Goal: Register for event/course

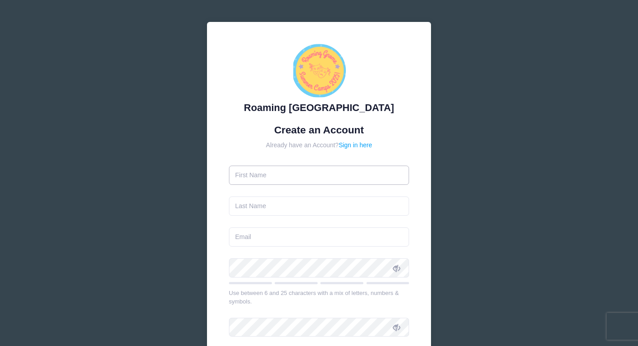
click at [287, 176] on input "text" at bounding box center [319, 175] width 181 height 19
type input "gianna"
type input "song"
type input "[EMAIL_ADDRESS][DOMAIN_NAME]"
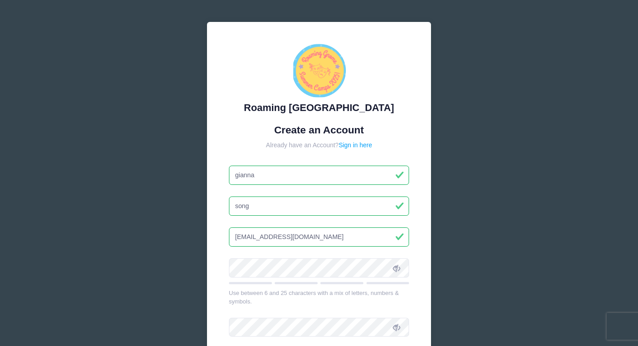
click at [239, 176] on input "gianna" at bounding box center [319, 175] width 181 height 19
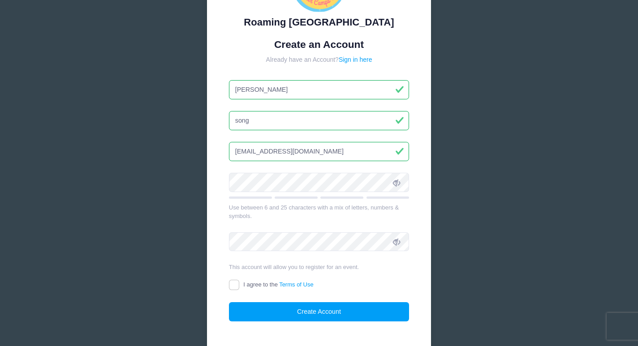
scroll to position [89, 0]
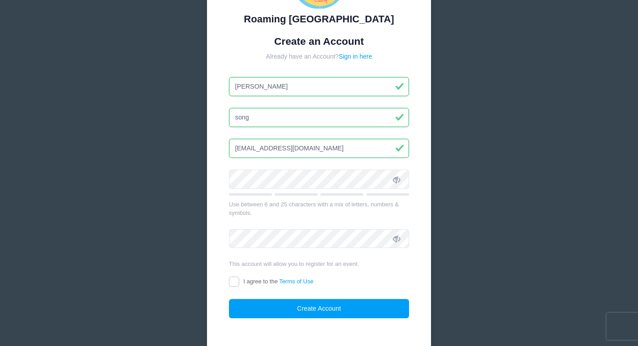
type input "Gianna"
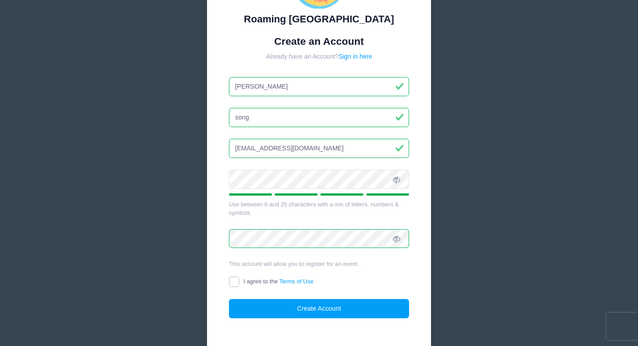
click at [230, 279] on input "I agree to the Terms of Use" at bounding box center [234, 282] width 10 height 10
checkbox input "true"
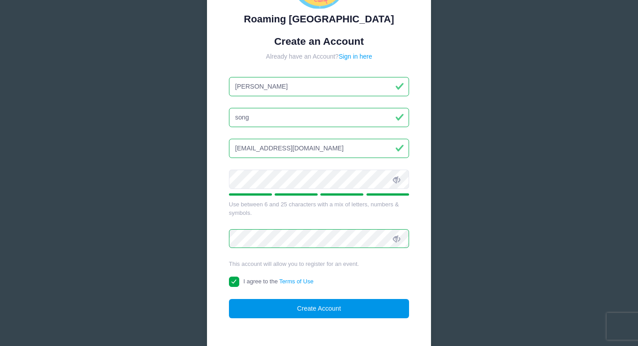
click at [311, 312] on button "Create Account" at bounding box center [319, 308] width 181 height 19
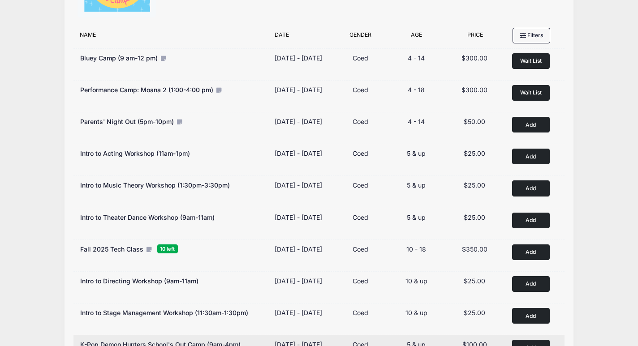
scroll to position [212, 0]
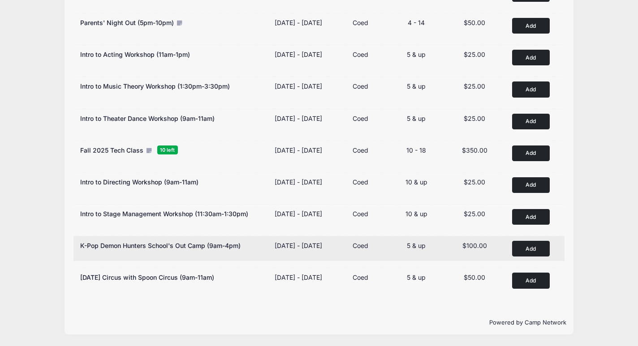
click at [536, 244] on button "Add to Cart" at bounding box center [531, 249] width 38 height 16
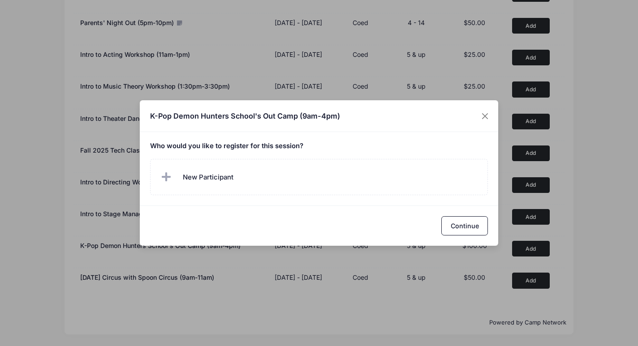
click at [223, 179] on span "New Participant" at bounding box center [208, 178] width 51 height 10
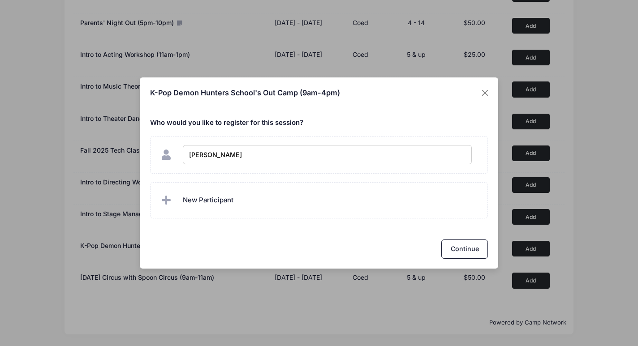
type input "Carter Song"
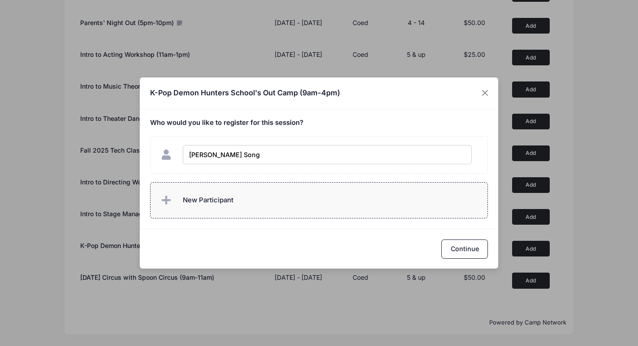
checkbox input "true"
click at [195, 197] on span "New Participant" at bounding box center [208, 200] width 51 height 10
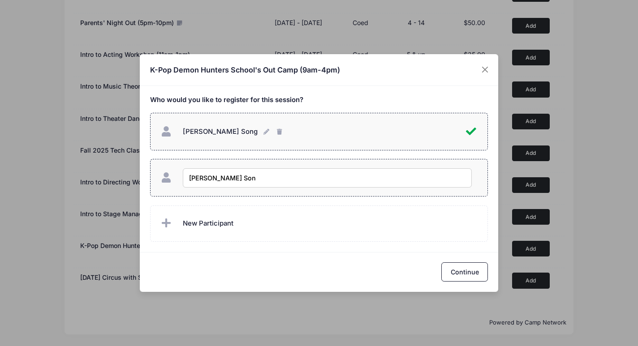
type input "Decker Song"
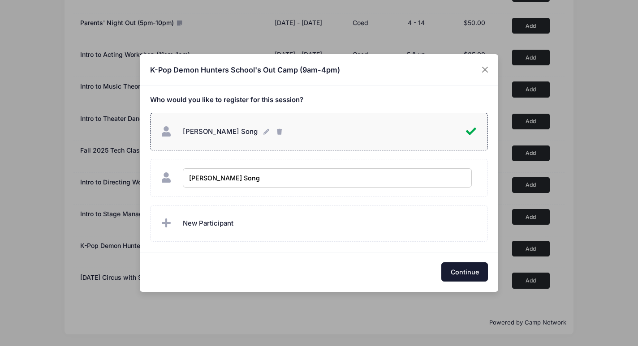
checkbox input "true"
click at [459, 276] on button "Continue" at bounding box center [465, 272] width 47 height 19
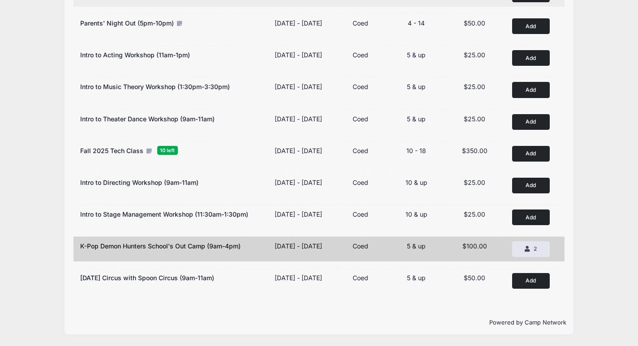
scroll to position [198, 0]
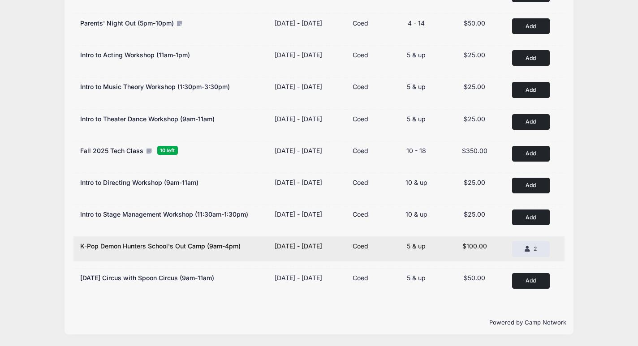
click at [200, 250] on span "K-Pop Demon Hunters School's Out Camp (9am-4pm)" at bounding box center [160, 246] width 160 height 8
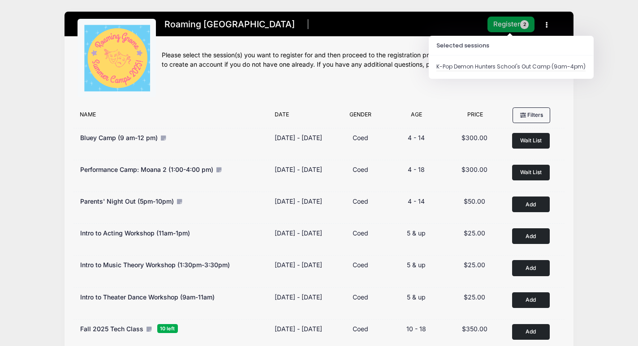
click at [509, 20] on button "Register 2" at bounding box center [512, 25] width 48 height 16
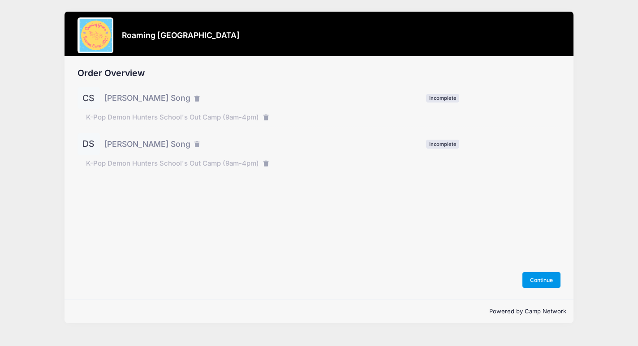
click at [542, 287] on button "Continue" at bounding box center [542, 280] width 39 height 15
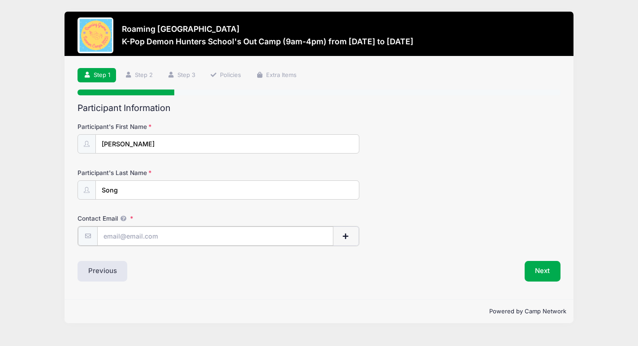
click at [139, 240] on input "Contact Email" at bounding box center [215, 236] width 236 height 19
type input "song.gianna@gmail.com"
click at [542, 269] on button "Next" at bounding box center [543, 270] width 36 height 21
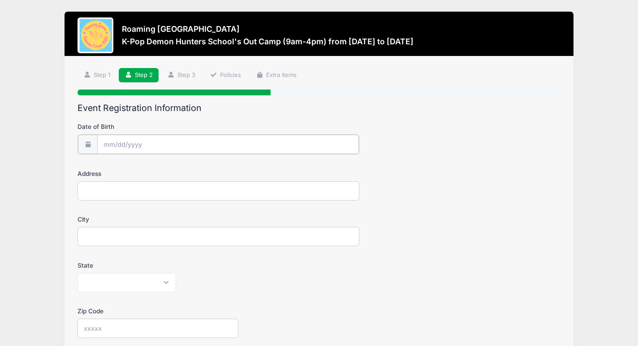
click at [132, 143] on input "Date of Birth" at bounding box center [228, 144] width 262 height 19
click at [132, 145] on input "Date of Birth" at bounding box center [228, 144] width 262 height 19
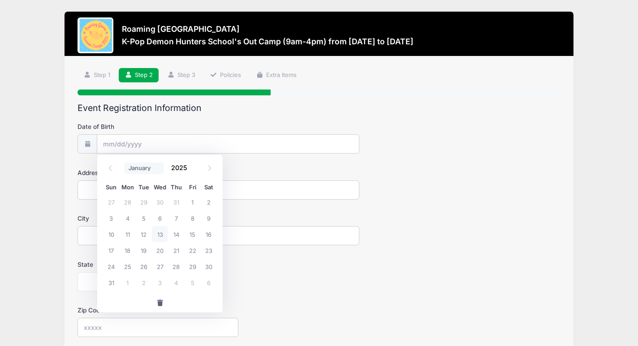
click at [139, 166] on select "January February March April May June July August September October November De…" at bounding box center [144, 169] width 40 height 12
select select "4"
click at [171, 166] on input "2025" at bounding box center [181, 167] width 29 height 13
click at [180, 166] on input "2025" at bounding box center [181, 167] width 29 height 13
click at [193, 172] on span at bounding box center [193, 171] width 6 height 7
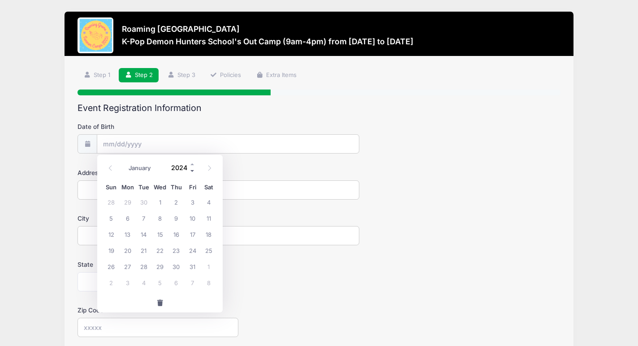
click at [193, 172] on span at bounding box center [193, 171] width 6 height 7
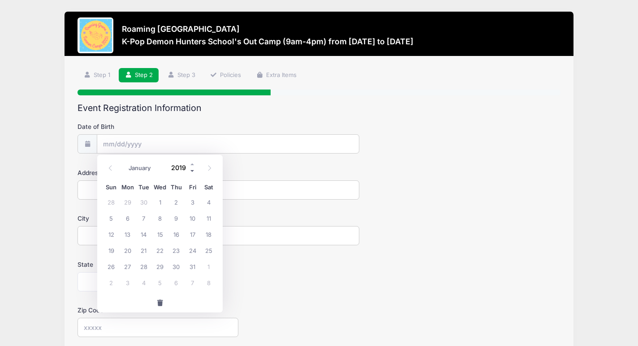
click at [193, 172] on span at bounding box center [193, 171] width 6 height 7
type input "2017"
click at [129, 233] on span "15" at bounding box center [127, 234] width 16 height 16
type input "05/15/2017"
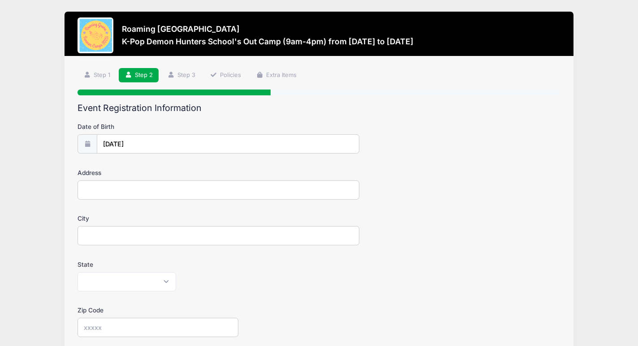
click at [115, 194] on input "Address" at bounding box center [219, 190] width 282 height 19
type input "5440 TAMARAC WAY"
type input "DENVER"
select select "CO"
type input "80238"
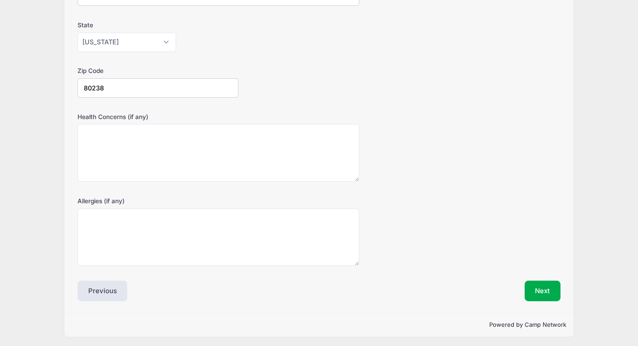
scroll to position [242, 0]
click at [543, 293] on button "Next" at bounding box center [543, 289] width 36 height 21
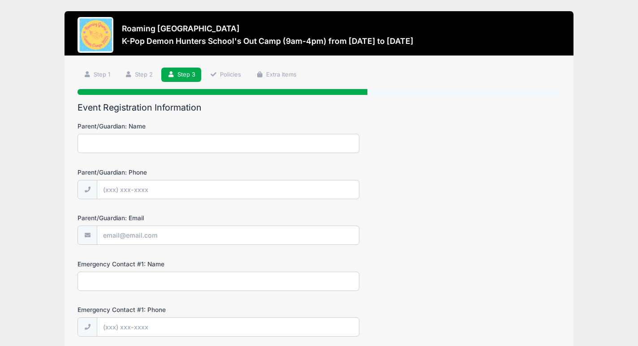
scroll to position [0, 0]
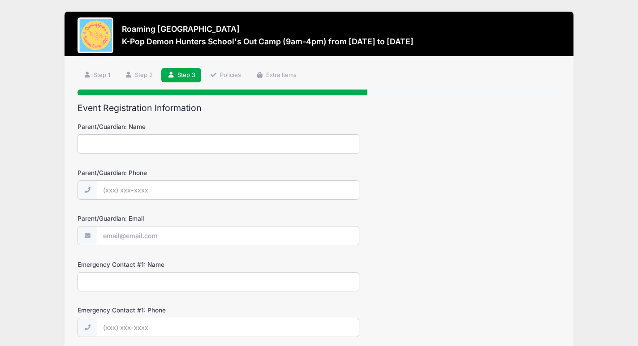
click at [133, 147] on input "Parent/Guardian: Name" at bounding box center [219, 143] width 282 height 19
type input "Gianna Song"
click at [194, 193] on input "Parent/Guardian: Phone" at bounding box center [228, 190] width 262 height 19
type input "(413) 204-4640"
click at [178, 242] on input "Parent/Guardian: Email" at bounding box center [228, 236] width 262 height 19
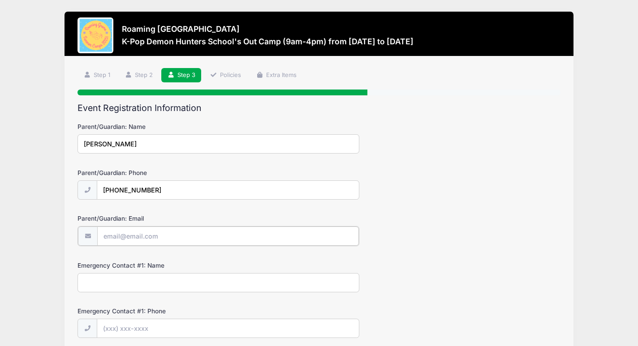
type input "[EMAIL_ADDRESS][DOMAIN_NAME]"
click at [172, 284] on input "Emergency Contact #1: Name" at bounding box center [219, 282] width 282 height 19
type input "Gianna Song"
click at [187, 327] on input "Emergency Contact #1: Phone" at bounding box center [228, 328] width 262 height 19
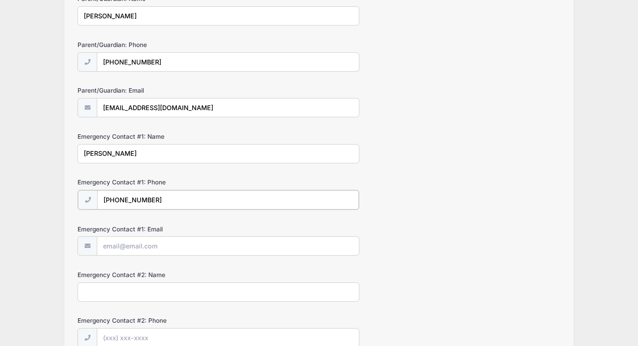
scroll to position [131, 0]
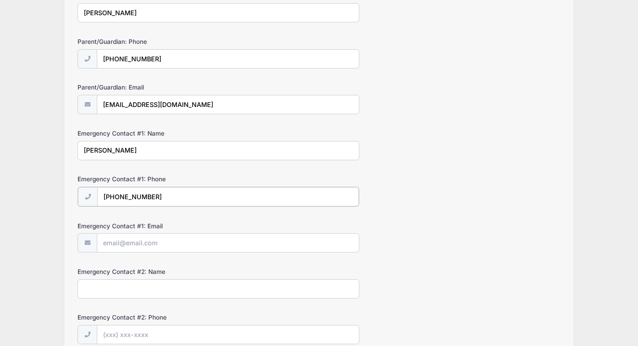
type input "(413) 204-4640"
click at [154, 245] on input "Emergency Contact #1: Email" at bounding box center [228, 242] width 262 height 19
type input "[EMAIL_ADDRESS][DOMAIN_NAME]"
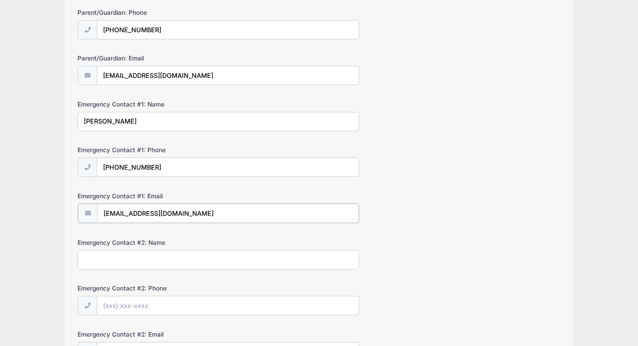
scroll to position [167, 0]
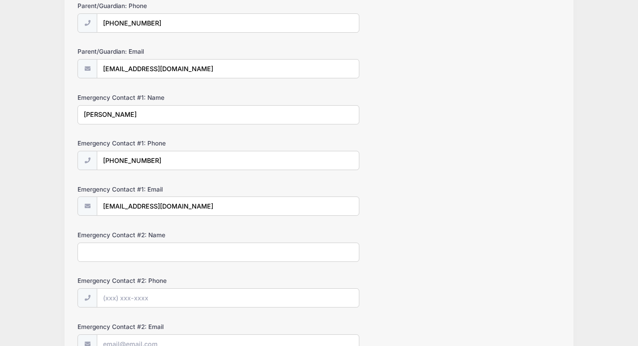
click at [171, 259] on input "Emergency Contact #2: Name" at bounding box center [219, 252] width 282 height 19
type input "David Song"
click at [186, 301] on input "Emergency Contact #2: Phone" at bounding box center [228, 298] width 262 height 19
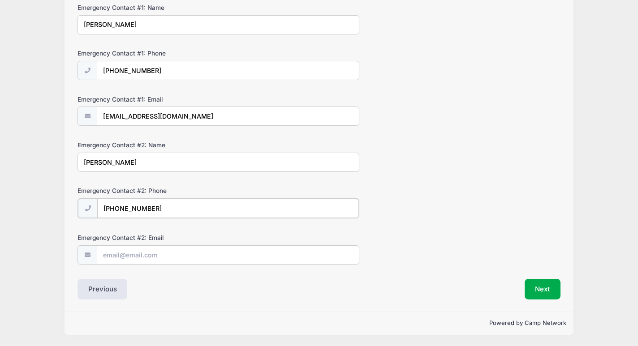
type input "(516) 510-8844"
click at [175, 257] on input "Emergency Contact #2: Email" at bounding box center [228, 254] width 262 height 19
type input "dsong12@gmail.com"
click at [537, 298] on button "Next" at bounding box center [543, 289] width 36 height 21
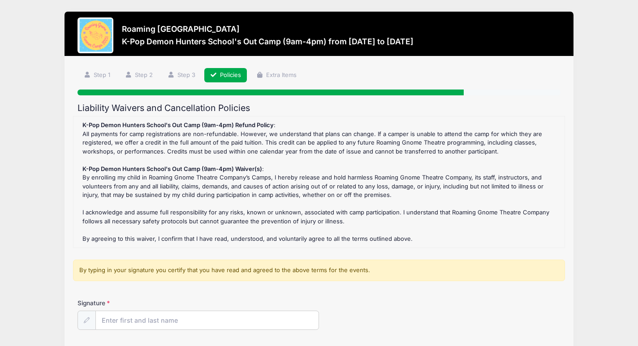
scroll to position [76, 0]
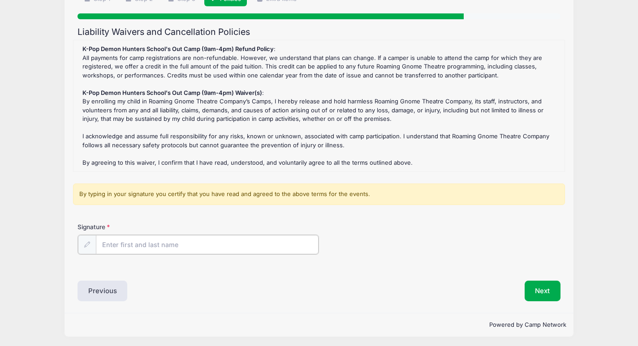
click at [156, 244] on input "Signature" at bounding box center [207, 244] width 223 height 19
type input "Gianna Song"
click at [420, 271] on div "Liability Waivers and Cancellation Policies K-Pop Demon Hunters School's Out Ca…" at bounding box center [319, 164] width 483 height 274
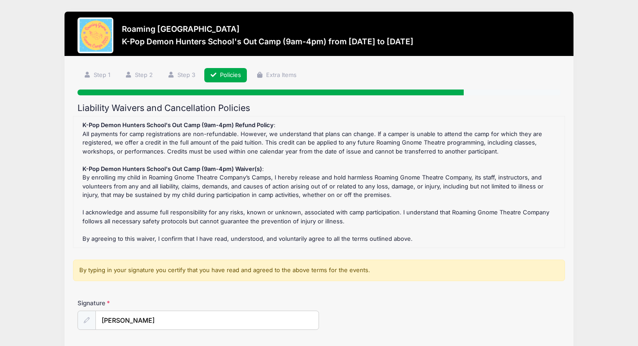
scroll to position [77, 0]
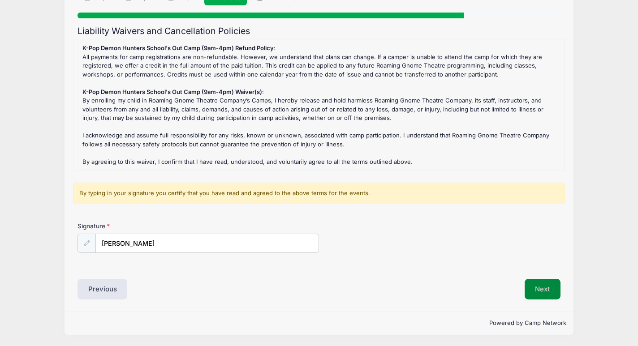
click at [547, 286] on button "Next" at bounding box center [543, 289] width 36 height 21
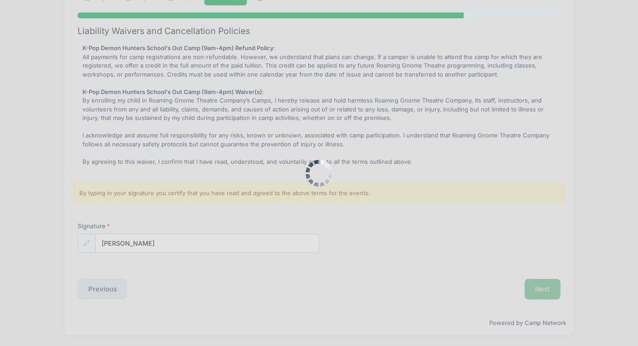
scroll to position [0, 0]
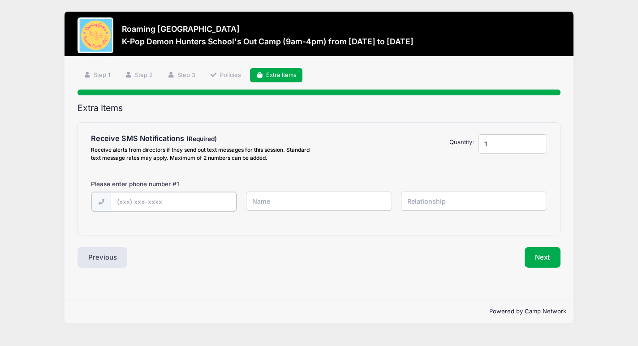
click at [0, 0] on input "text" at bounding box center [0, 0] width 0 height 0
type input "(413) 204-4640"
click at [0, 0] on input "text" at bounding box center [0, 0] width 0 height 0
type input "Gianna"
click at [0, 0] on input "text" at bounding box center [0, 0] width 0 height 0
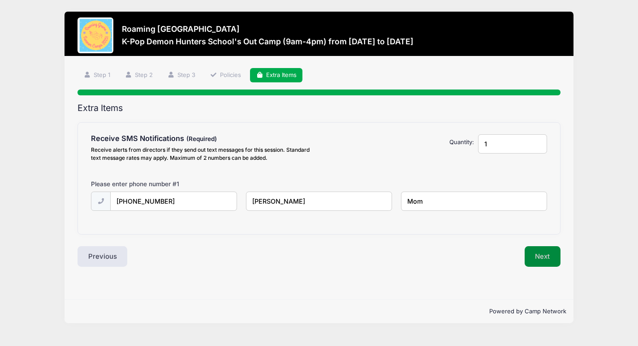
type input "Mom"
click at [550, 255] on button "Next" at bounding box center [543, 257] width 36 height 21
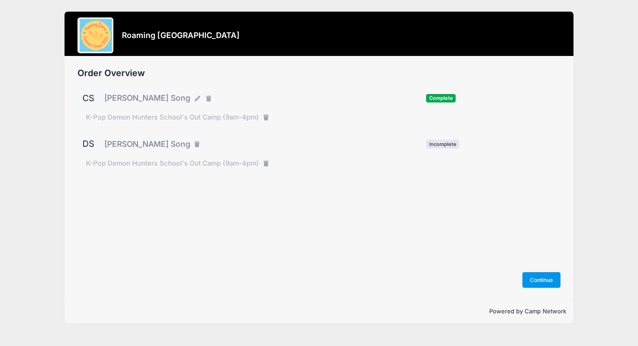
click at [550, 281] on button "Continue" at bounding box center [542, 280] width 39 height 15
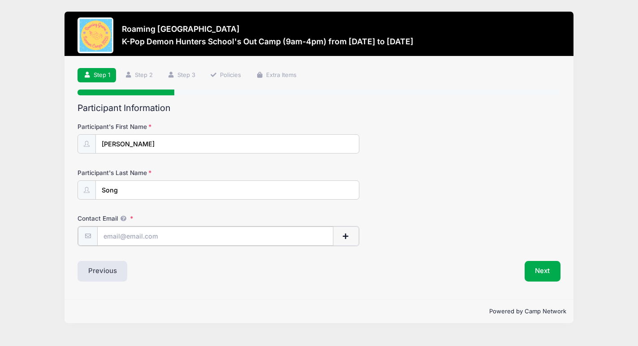
click at [152, 235] on input "Contact Email" at bounding box center [215, 236] width 236 height 19
type input "song.gianna@gmail.com"
click at [557, 273] on button "Next" at bounding box center [543, 270] width 36 height 21
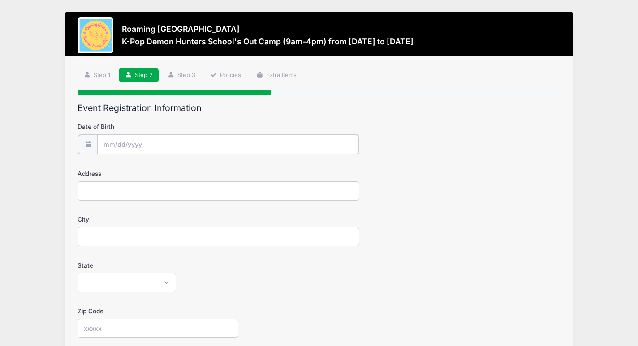
click at [160, 145] on input "Date of Birth" at bounding box center [228, 144] width 262 height 19
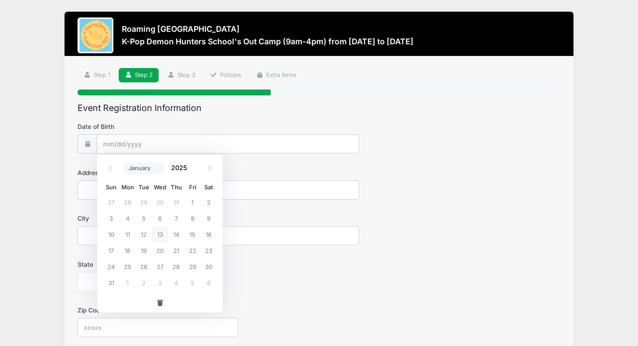
click at [137, 170] on select "January February March April May June July August September October November De…" at bounding box center [144, 169] width 40 height 12
select select "1"
click at [182, 172] on input "2025" at bounding box center [181, 167] width 29 height 13
click at [194, 172] on span at bounding box center [193, 171] width 6 height 7
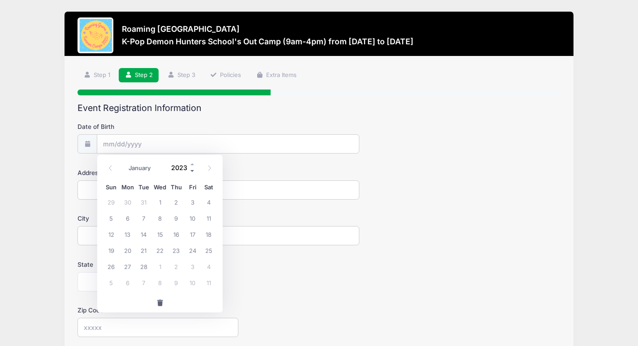
click at [194, 172] on span at bounding box center [193, 171] width 6 height 7
type input "2019"
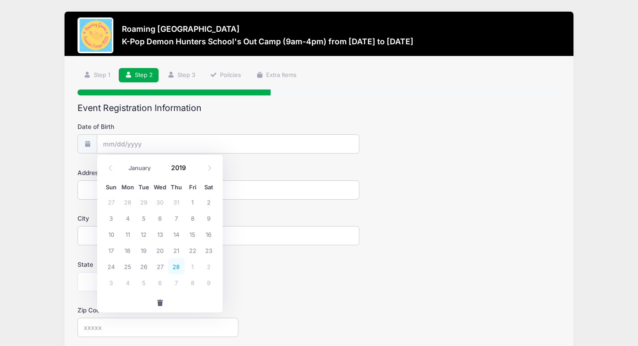
click at [175, 265] on span "28" at bounding box center [176, 267] width 16 height 16
type input "02/28/2019"
click at [153, 193] on input "Address" at bounding box center [219, 190] width 282 height 19
type input "5440 TAMARAC WAY"
type input "DENVER"
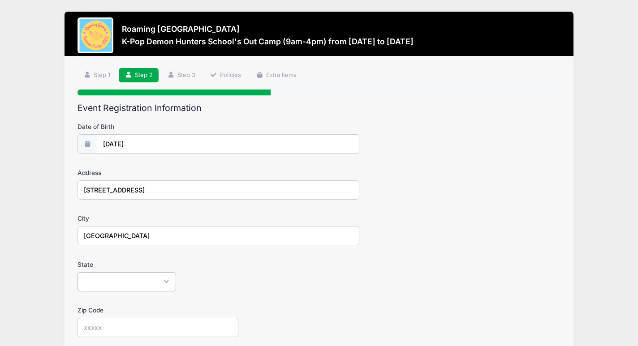
select select "CO"
type input "80238"
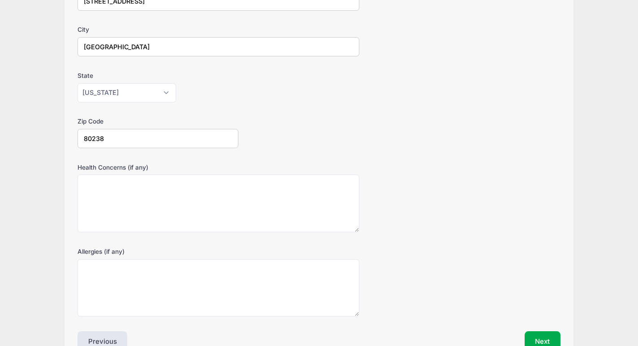
scroll to position [242, 0]
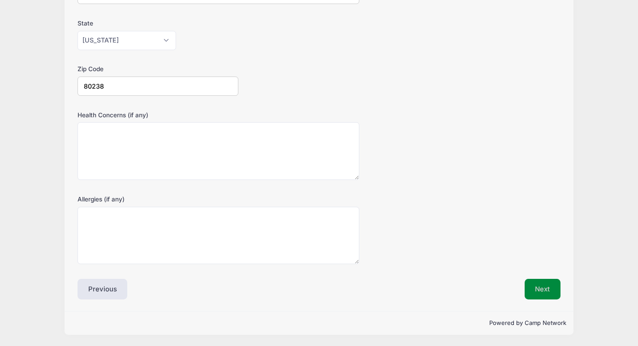
click at [533, 297] on button "Next" at bounding box center [543, 289] width 36 height 21
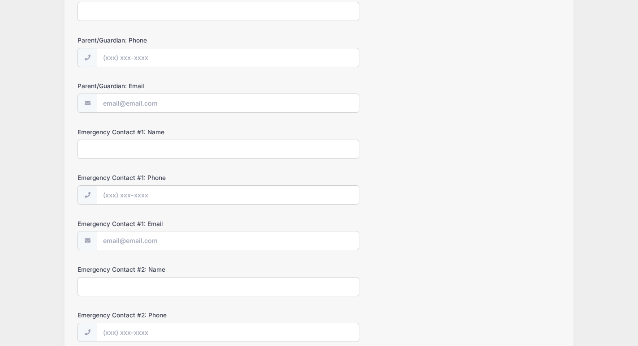
scroll to position [0, 0]
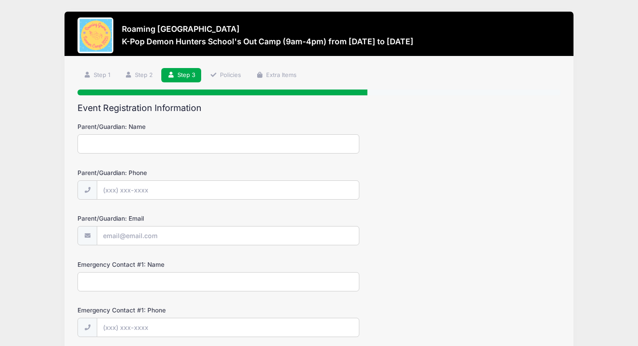
click at [142, 152] on input "Parent/Guardian: Name" at bounding box center [219, 143] width 282 height 19
type input "Gianna Song"
click at [154, 192] on input "Parent/Guardian: Phone" at bounding box center [228, 190] width 262 height 19
type input "(413) 204-4640"
click at [184, 237] on input "Parent/Guardian: Email" at bounding box center [228, 236] width 262 height 19
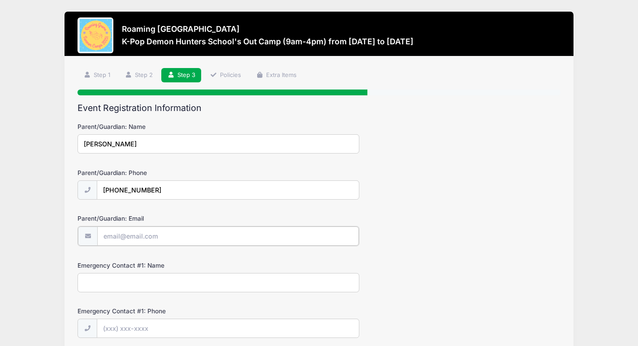
type input "[EMAIL_ADDRESS][DOMAIN_NAME]"
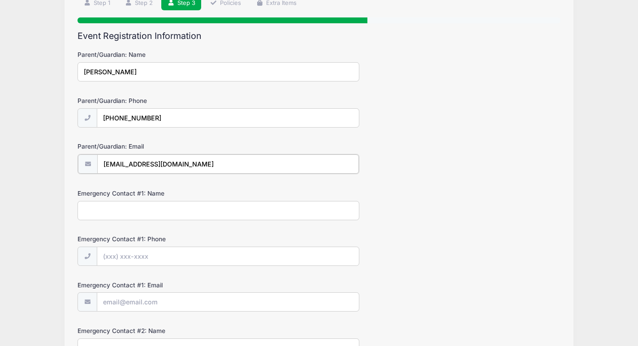
scroll to position [84, 0]
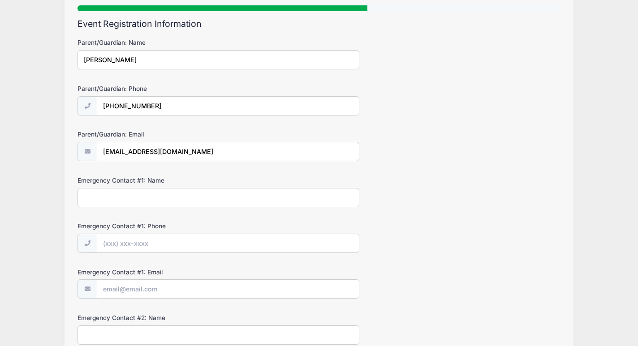
click at [146, 196] on input "Emergency Contact #1: Name" at bounding box center [219, 197] width 282 height 19
type input "Gianna Song"
click at [149, 243] on input "Emergency Contact #1: Phone" at bounding box center [228, 243] width 262 height 19
type input "(413) 204-4640"
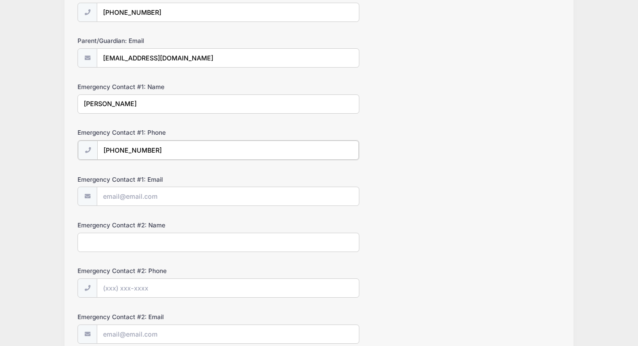
scroll to position [179, 0]
click at [154, 200] on input "Emergency Contact #1: Email" at bounding box center [228, 195] width 262 height 19
type input "[EMAIL_ADDRESS][DOMAIN_NAME]"
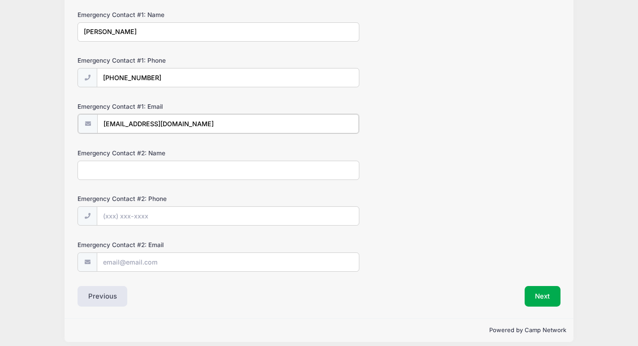
scroll to position [251, 0]
click at [117, 170] on input "Emergency Contact #2: Name" at bounding box center [219, 169] width 282 height 19
type input "David Song"
click at [145, 213] on input "Emergency Contact #2: Phone" at bounding box center [228, 215] width 262 height 19
type input "(516) 510-8844"
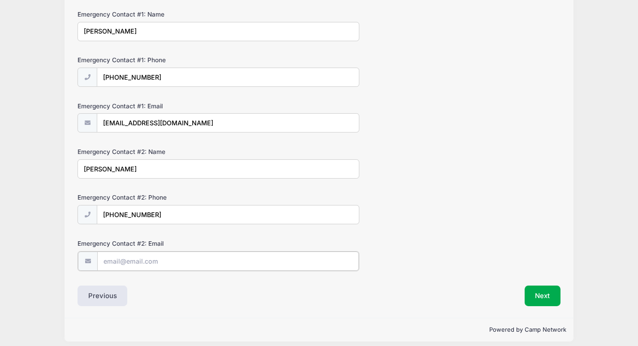
click at [156, 261] on input "Emergency Contact #2: Email" at bounding box center [228, 261] width 262 height 19
type input "dsong12@gmail.com"
click at [545, 294] on button "Next" at bounding box center [543, 295] width 36 height 21
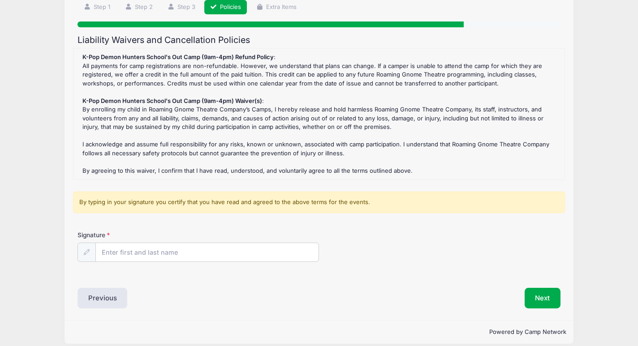
scroll to position [77, 0]
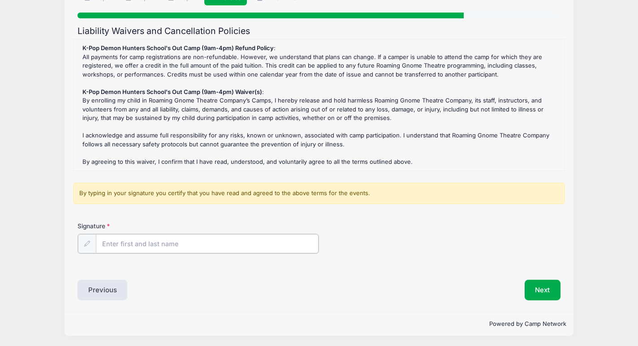
click at [142, 245] on input "Signature" at bounding box center [207, 243] width 223 height 19
type input "Gianna Song"
drag, startPoint x: 390, startPoint y: 249, endPoint x: 384, endPoint y: 249, distance: 6.7
click at [391, 249] on div "Signature Gianna Song" at bounding box center [319, 237] width 483 height 31
click at [551, 289] on button "Next" at bounding box center [543, 289] width 36 height 21
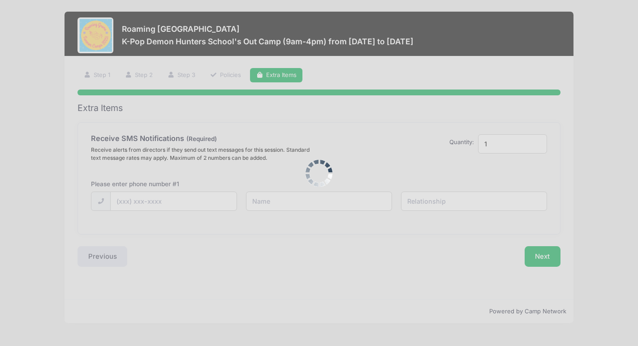
scroll to position [0, 0]
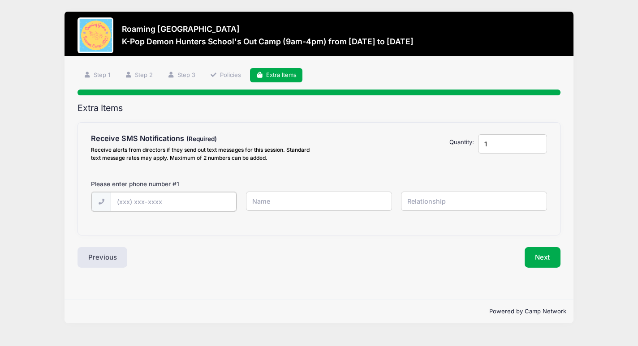
click at [0, 0] on input "text" at bounding box center [0, 0] width 0 height 0
type input "(413) 204-4640"
click at [0, 0] on input "text" at bounding box center [0, 0] width 0 height 0
type input "Gianna"
type input "S"
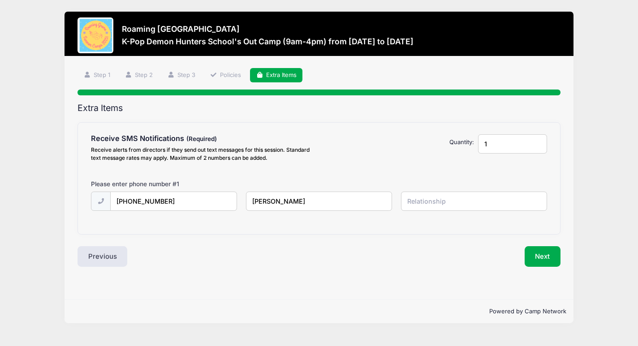
click at [0, 0] on input "Gianna" at bounding box center [0, 0] width 0 height 0
type input "Gianna Song"
click at [0, 0] on input "text" at bounding box center [0, 0] width 0 height 0
type input "Mom"
click at [540, 254] on button "Next" at bounding box center [543, 257] width 36 height 21
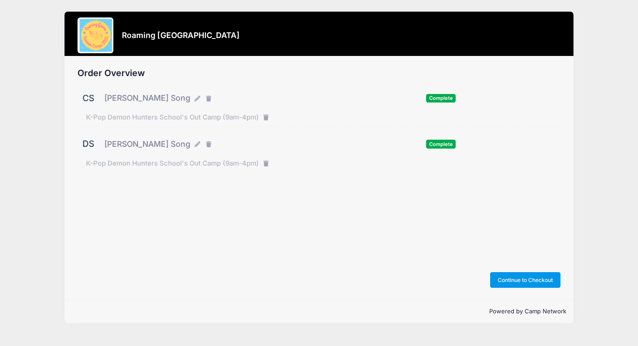
click at [515, 281] on button "Continue to Checkout" at bounding box center [525, 280] width 71 height 15
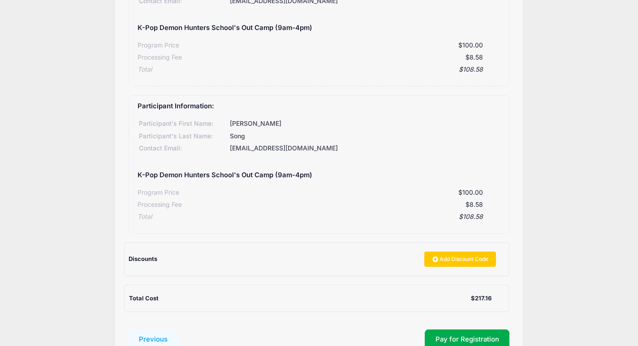
scroll to position [206, 0]
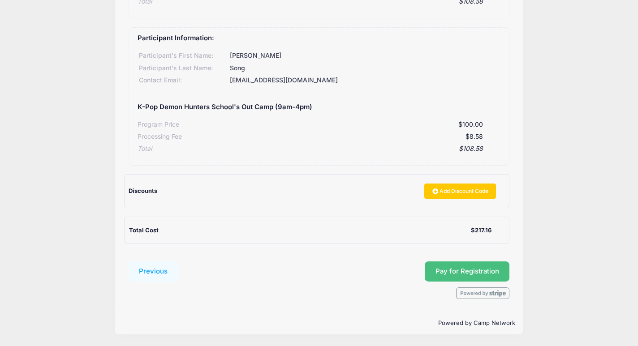
click at [466, 268] on span "Pay for Registration" at bounding box center [468, 272] width 64 height 8
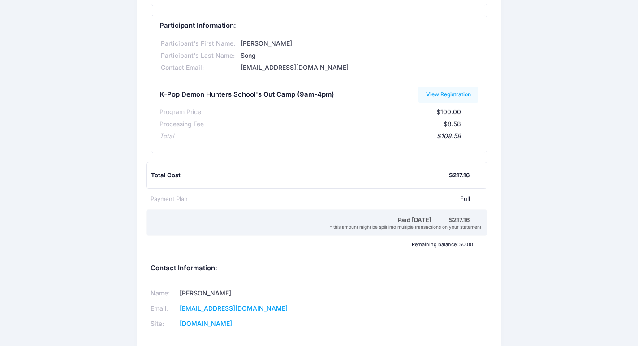
scroll to position [232, 0]
